Goal: Task Accomplishment & Management: Complete application form

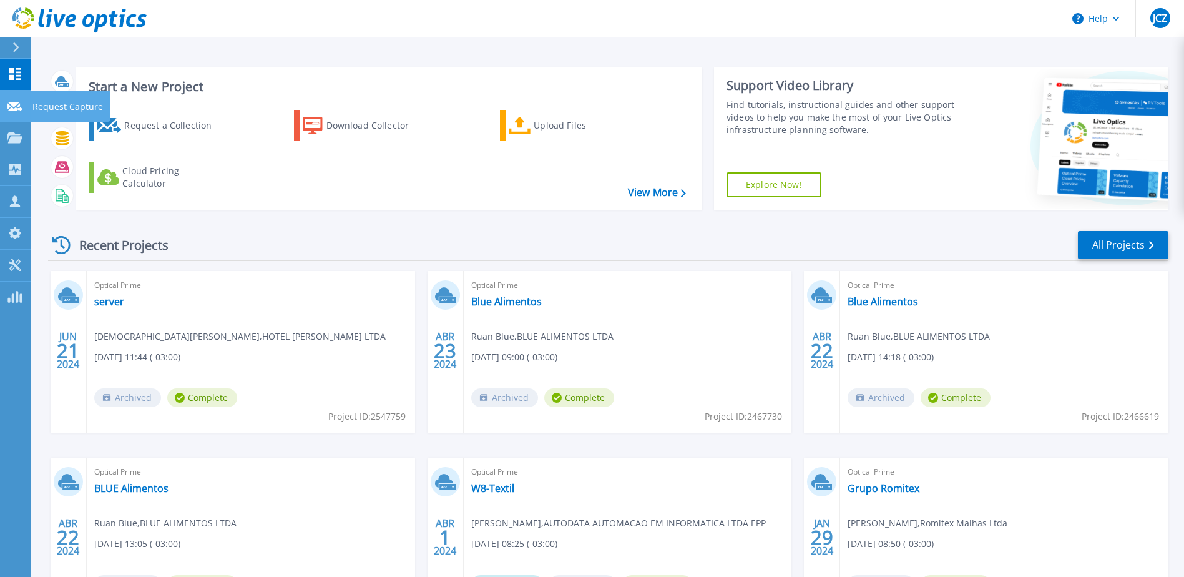
click at [52, 107] on p "Request Capture" at bounding box center [67, 106] width 71 height 32
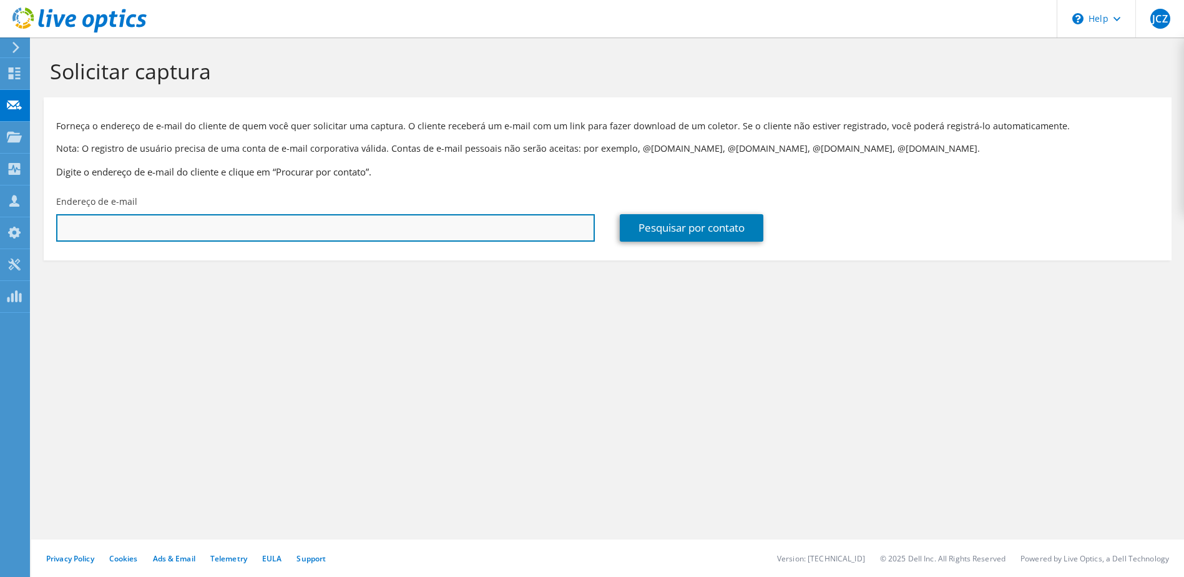
click at [257, 220] on input "text" at bounding box center [325, 227] width 539 height 27
paste input "dulcineia.balloni@fluidata.com.br"
type input "dulcineia.balloni@fluidata.com.br"
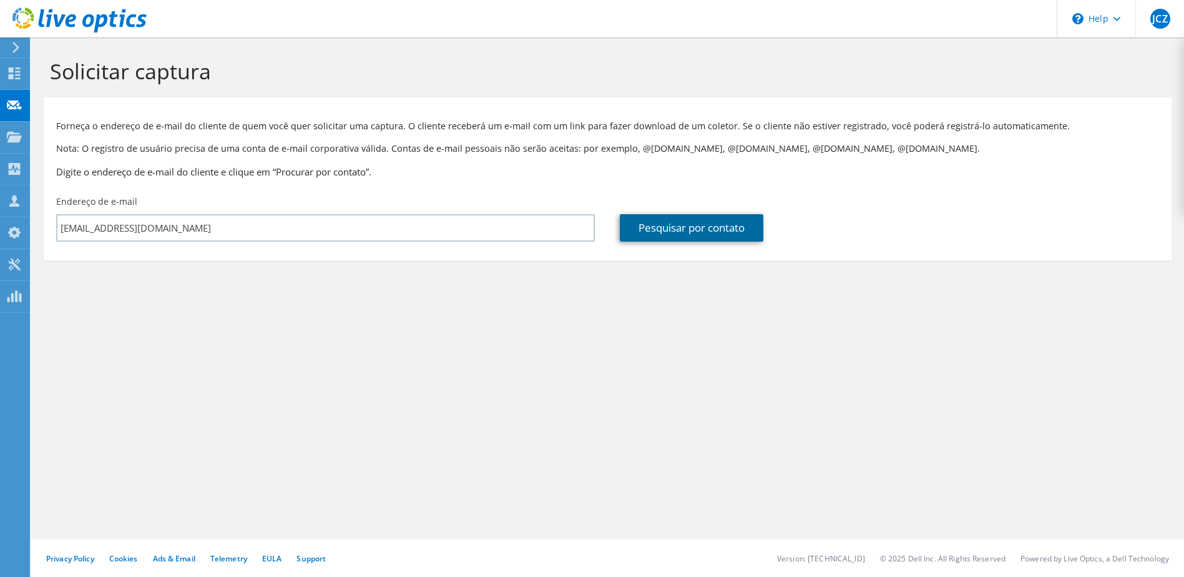
click at [654, 223] on link "Pesquisar por contato" at bounding box center [692, 227] width 144 height 27
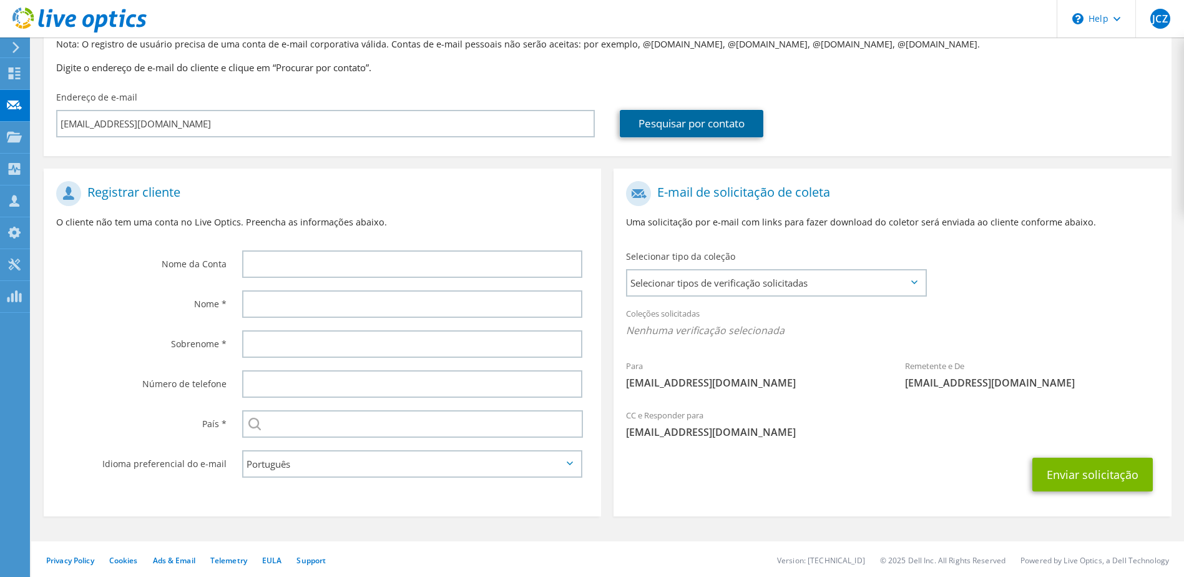
scroll to position [106, 0]
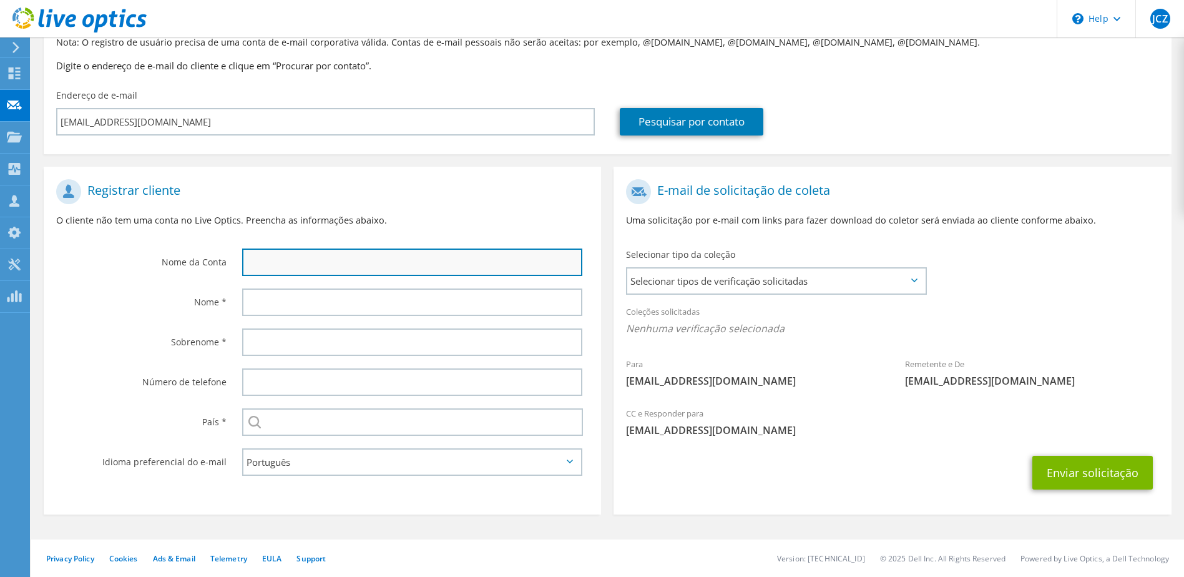
click at [303, 262] on input "text" at bounding box center [412, 261] width 341 height 27
paste input "TRANSPORTES DALCOQUIO LTDA"
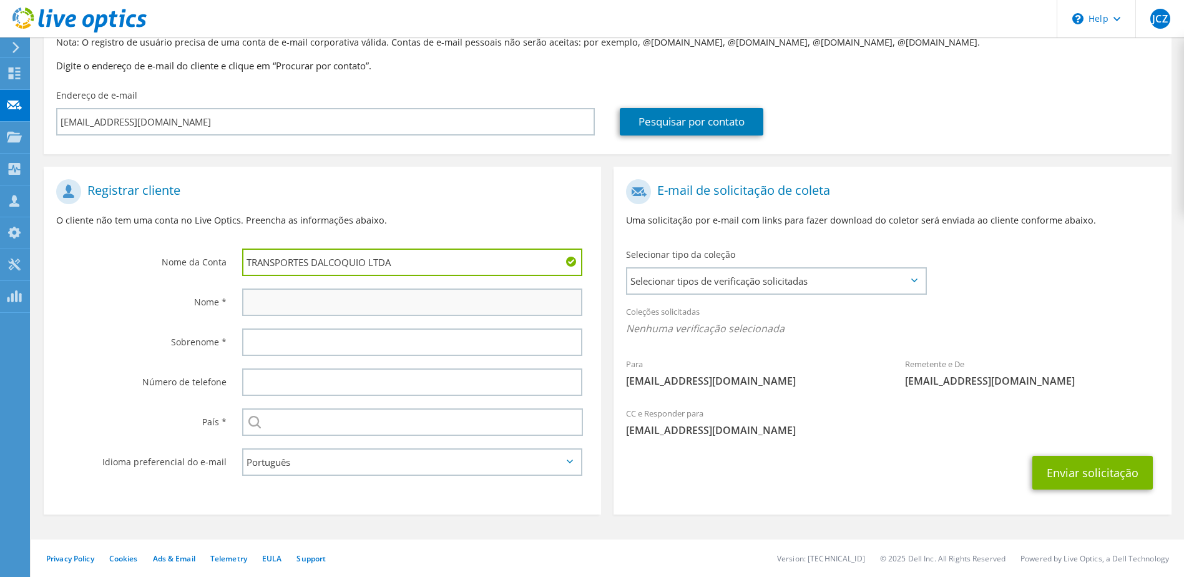
type input "TRANSPORTES DALCOQUIO LTDA"
click at [304, 300] on input "text" at bounding box center [412, 301] width 341 height 27
type input "Ducineia"
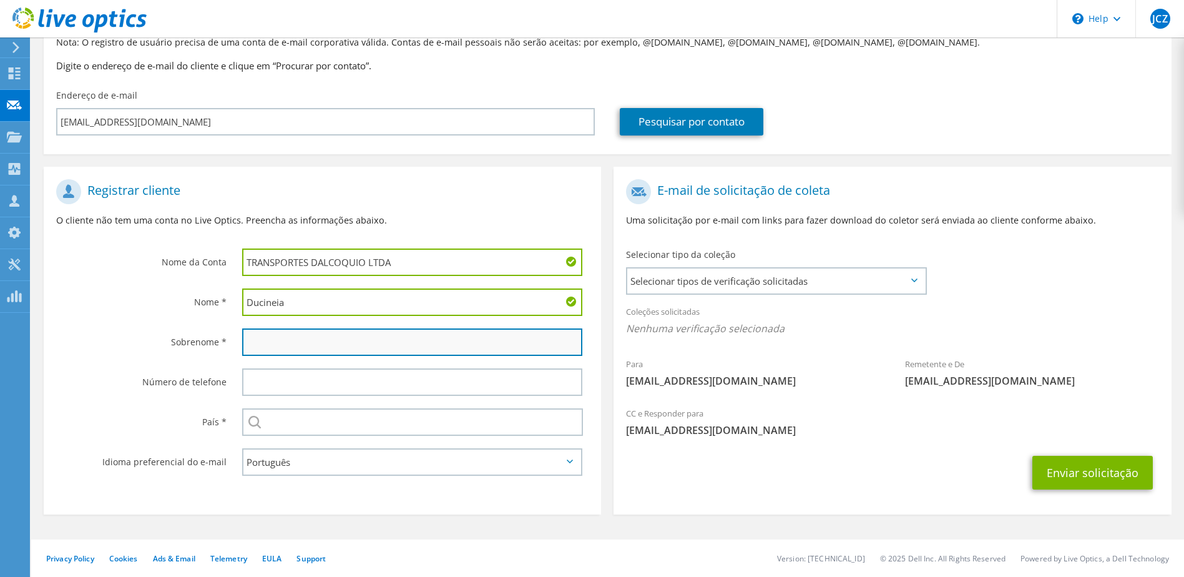
click at [290, 338] on input "text" at bounding box center [412, 341] width 341 height 27
type input "V"
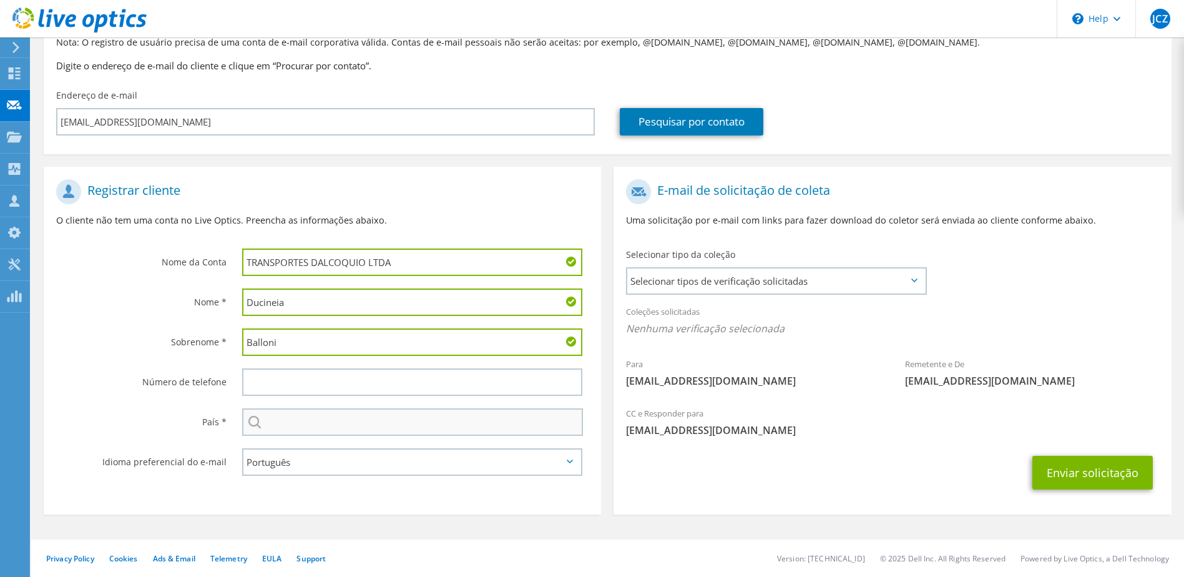
type input "Balloni"
click at [288, 423] on input "text" at bounding box center [412, 421] width 341 height 27
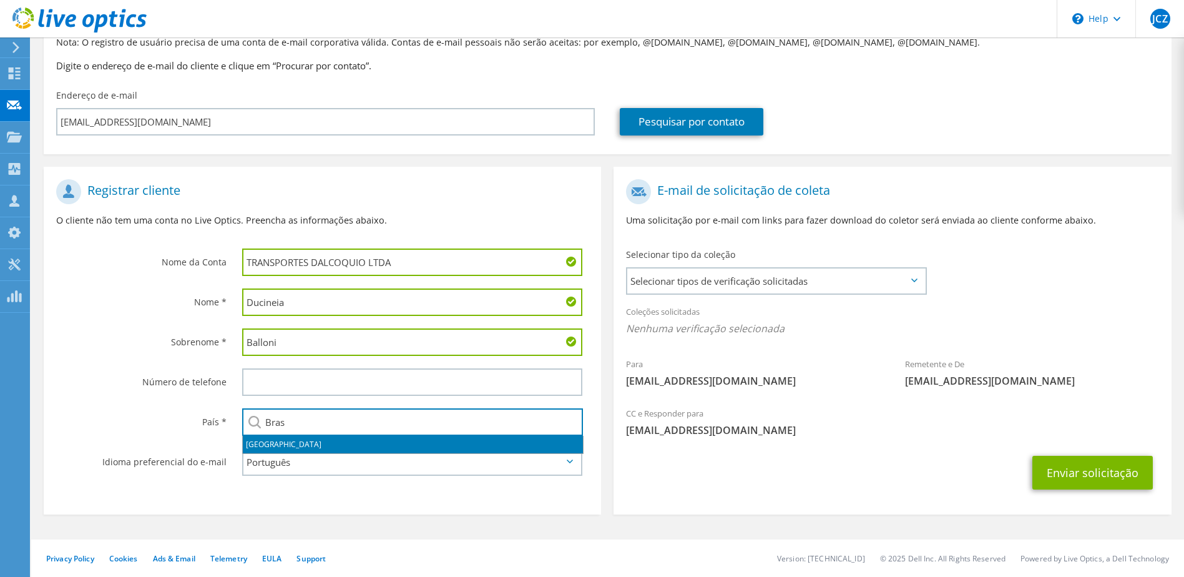
click at [268, 444] on li "Brasil" at bounding box center [413, 444] width 340 height 17
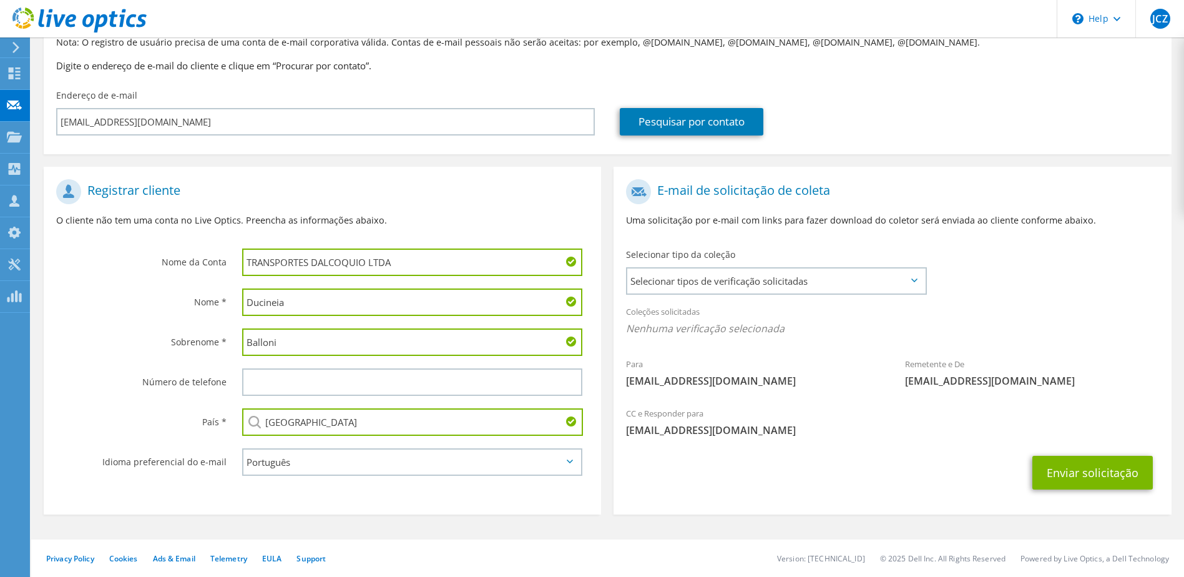
type input "Brasil"
click at [514, 504] on section "Registrar cliente O cliente não tem uma conta no Live Optics. Preencha as infor…" at bounding box center [322, 341] width 557 height 348
click at [745, 281] on span "Selecionar tipos de verificação solicitadas" at bounding box center [775, 280] width 297 height 25
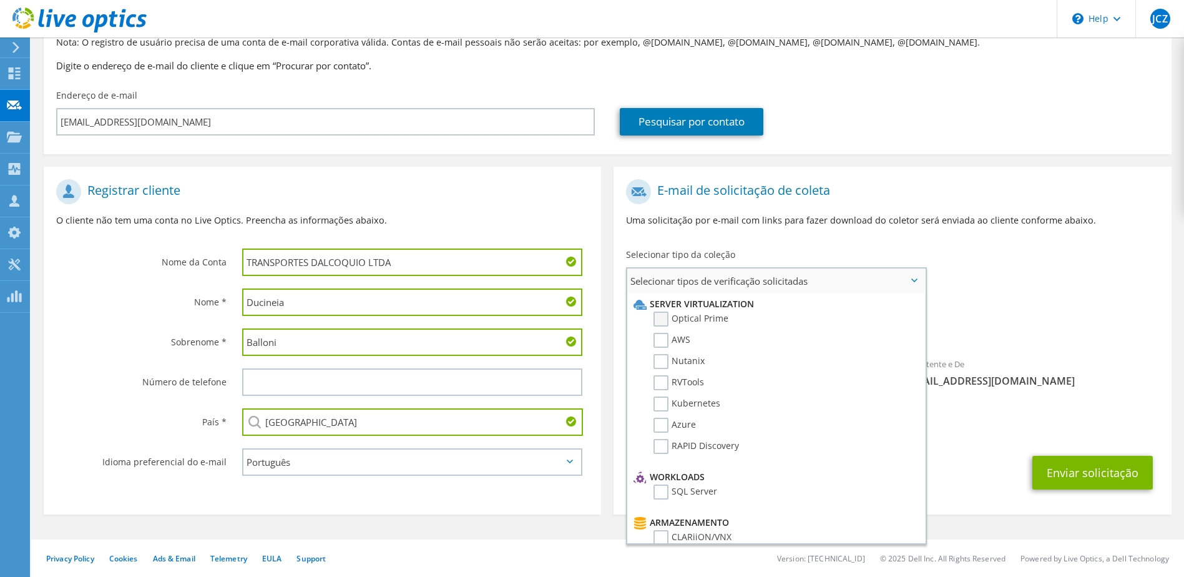
click at [658, 319] on label "Optical Prime" at bounding box center [690, 318] width 75 height 15
click at [0, 0] on input "Optical Prime" at bounding box center [0, 0] width 0 height 0
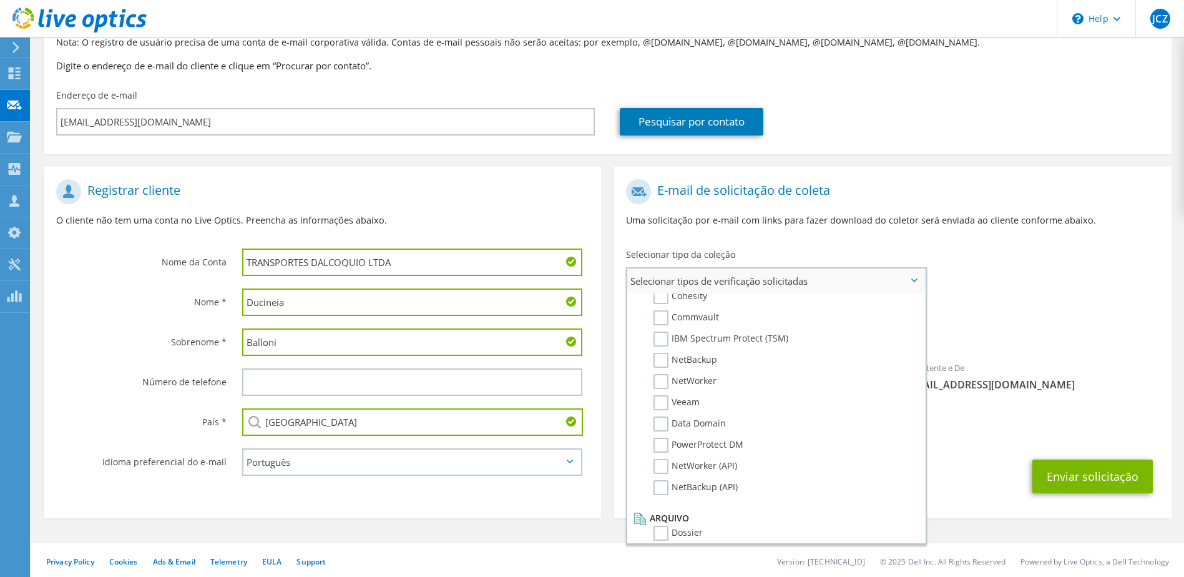
scroll to position [594, 0]
click at [660, 527] on label "Dossier" at bounding box center [677, 523] width 49 height 15
click at [0, 0] on input "Dossier" at bounding box center [0, 0] width 0 height 0
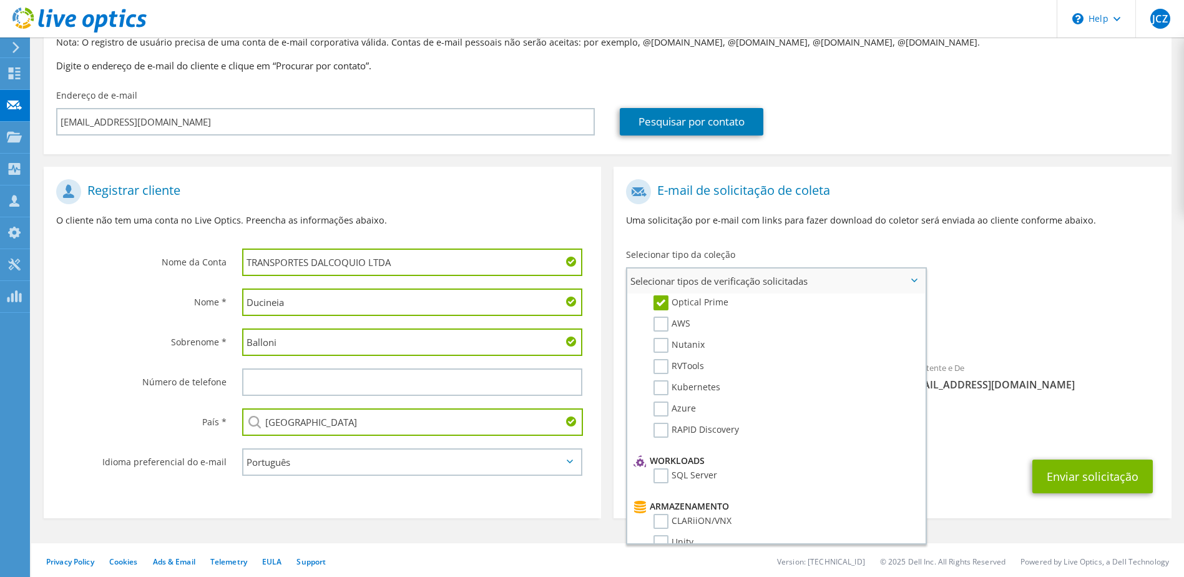
scroll to position [0, 0]
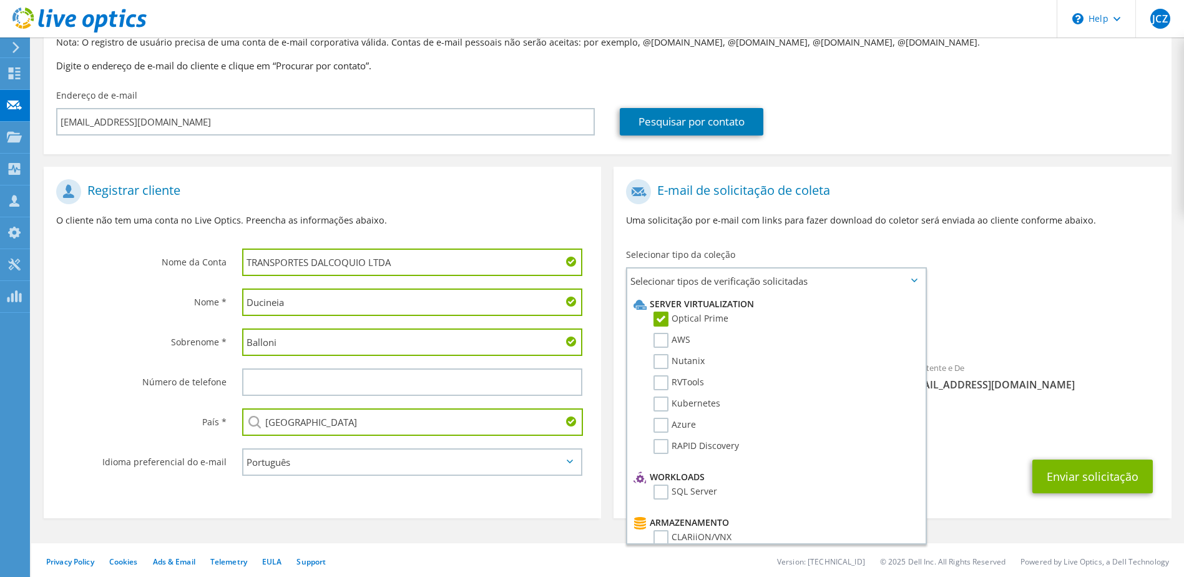
click at [1030, 328] on span "Optical Prime Dossier" at bounding box center [892, 331] width 532 height 21
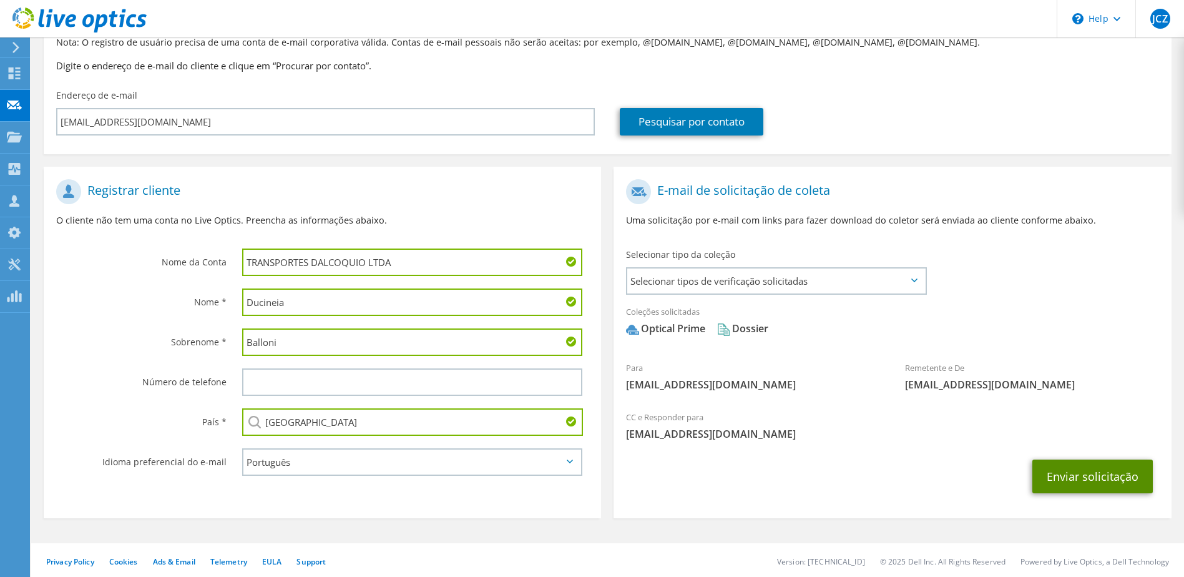
click at [1072, 479] on button "Enviar solicitação" at bounding box center [1092, 476] width 120 height 34
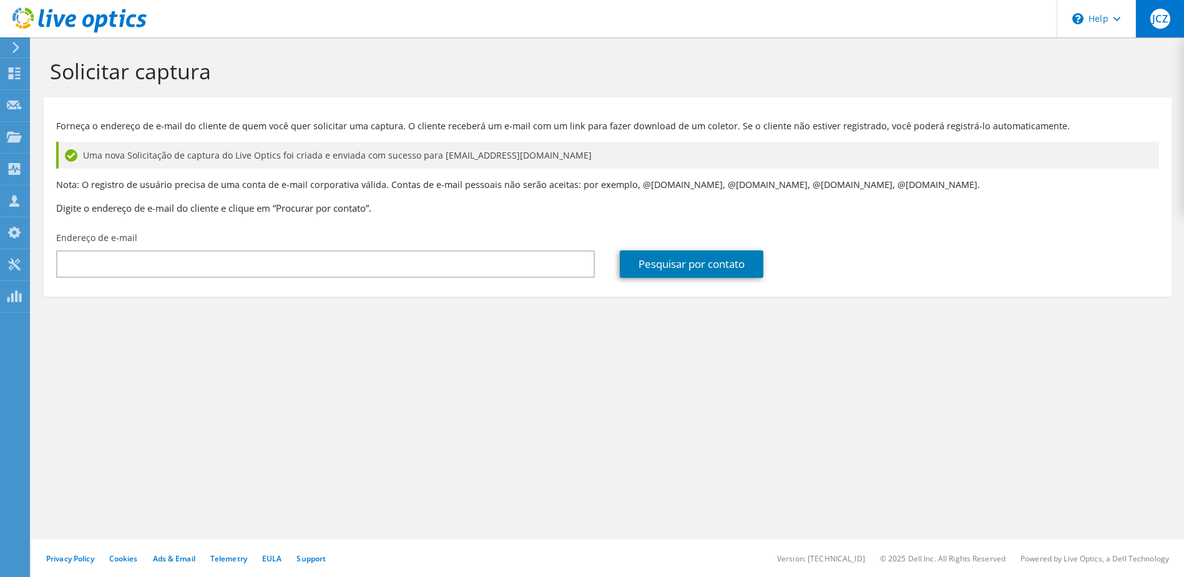
click at [1160, 26] on span "JCZ" at bounding box center [1160, 19] width 20 height 20
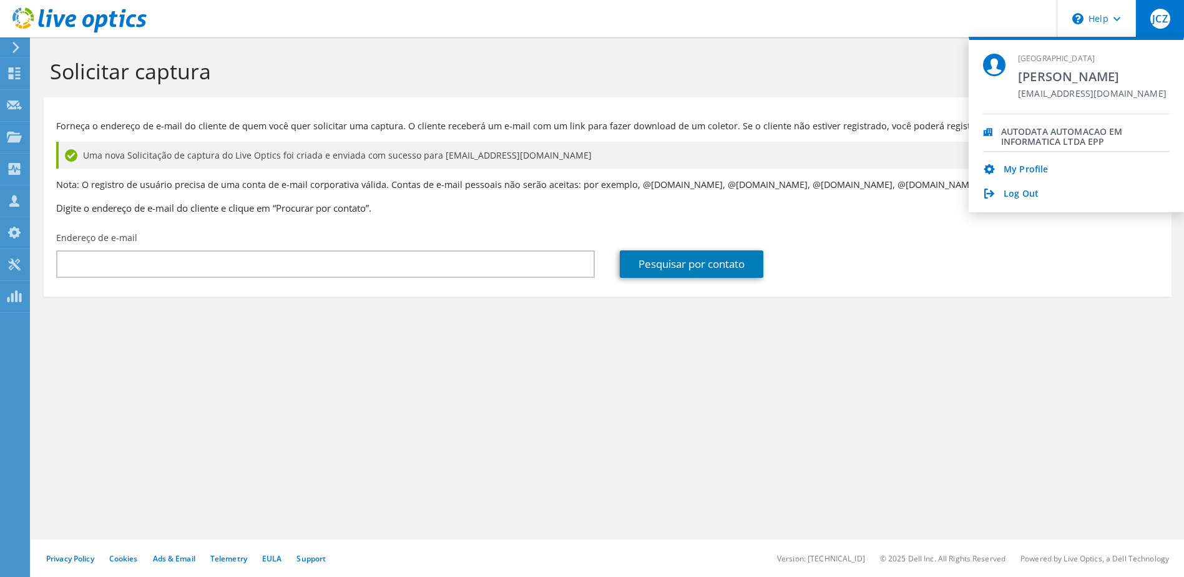
click at [1030, 135] on div "AUTODATA AUTOMACAO EM INFORMATICA LTDA EPP" at bounding box center [1085, 133] width 169 height 12
click at [1017, 166] on link "My Profile" at bounding box center [1026, 170] width 44 height 12
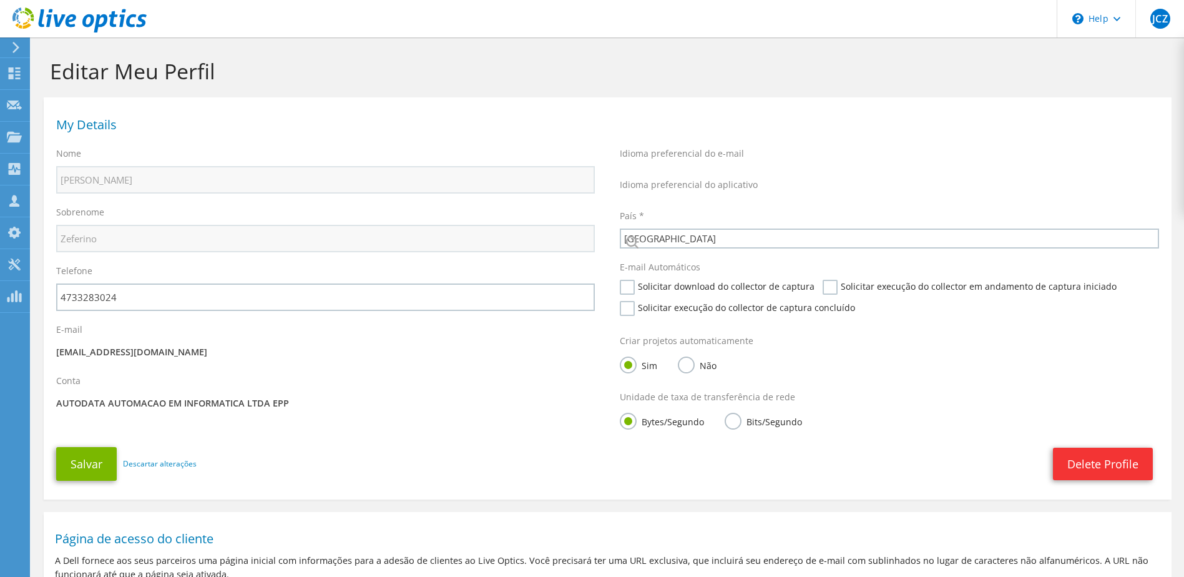
select select "30"
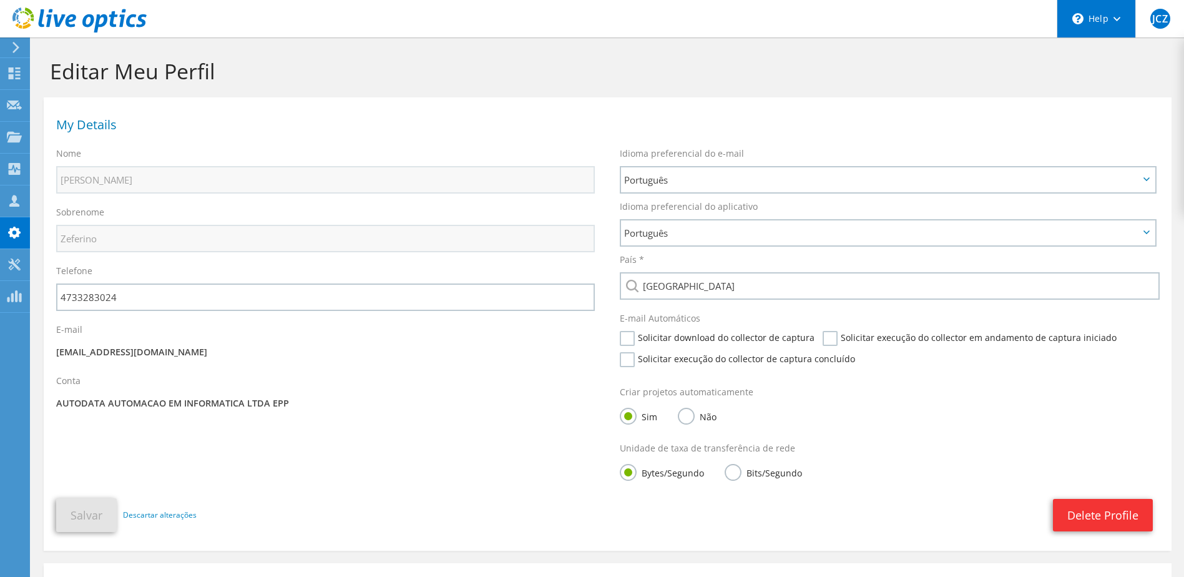
click at [1115, 16] on div "\n Help" at bounding box center [1096, 18] width 79 height 37
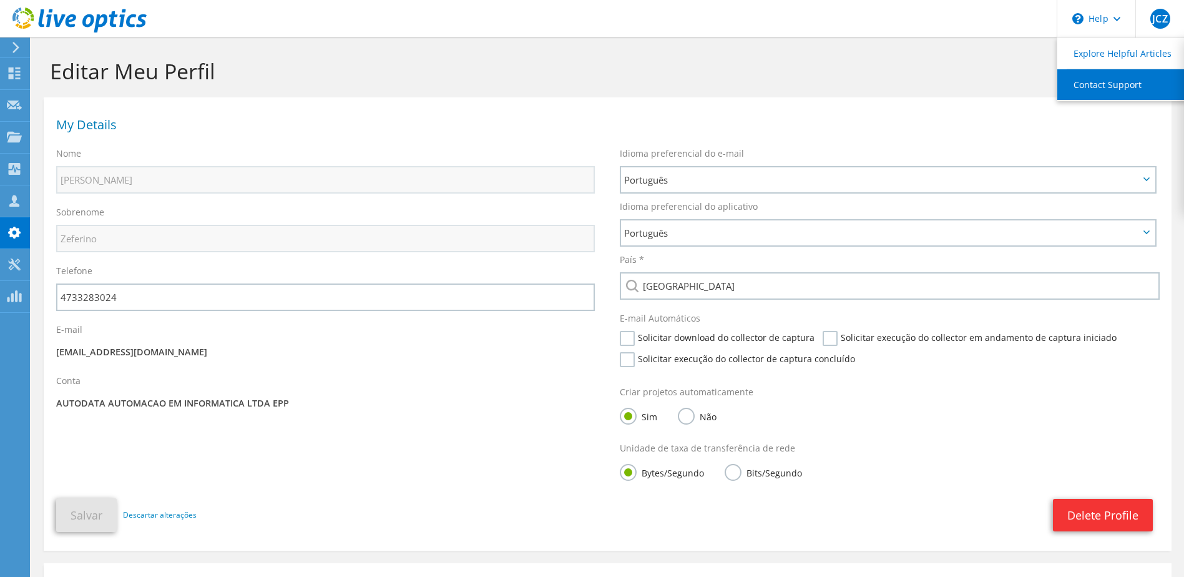
click at [1118, 83] on link "Contact Support" at bounding box center [1126, 84] width 139 height 31
click at [16, 72] on use at bounding box center [15, 73] width 12 height 12
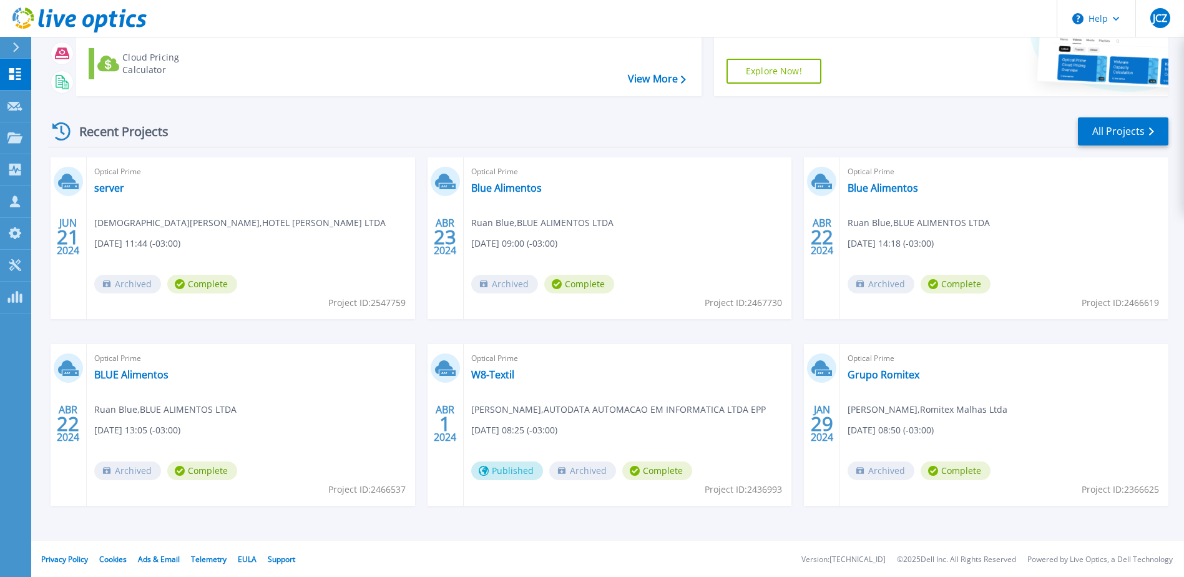
scroll to position [115, 0]
